Goal: Information Seeking & Learning: Learn about a topic

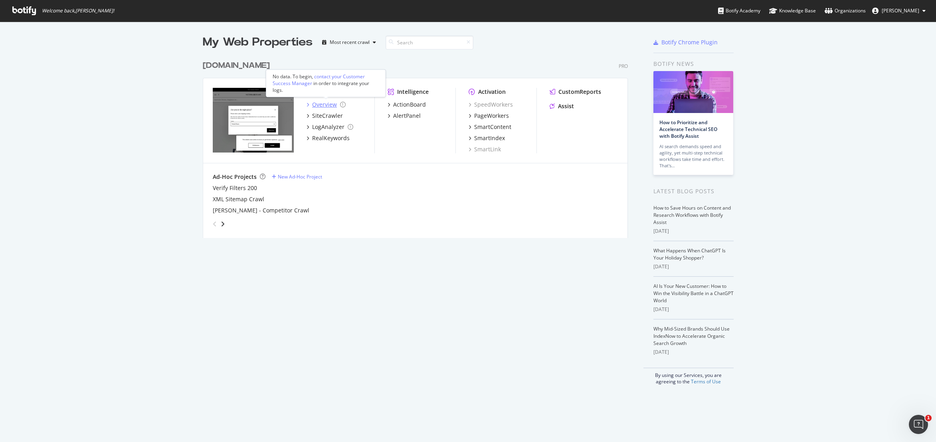
click at [318, 106] on div "Overview" at bounding box center [324, 105] width 25 height 8
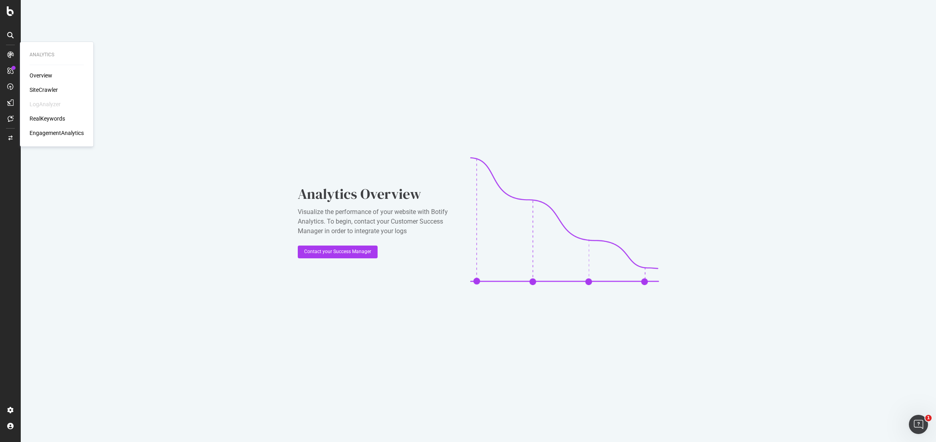
click at [43, 75] on div "Overview" at bounding box center [41, 75] width 23 height 8
